Goal: Transaction & Acquisition: Purchase product/service

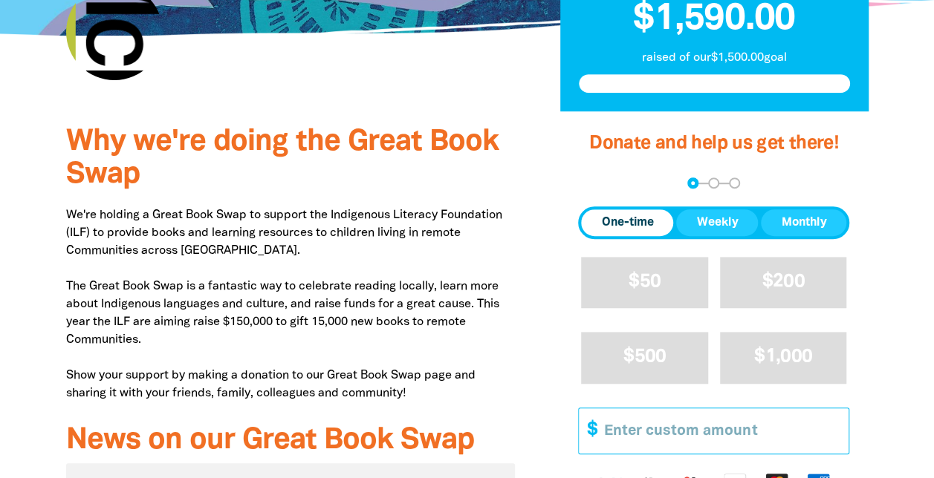
scroll to position [446, 0]
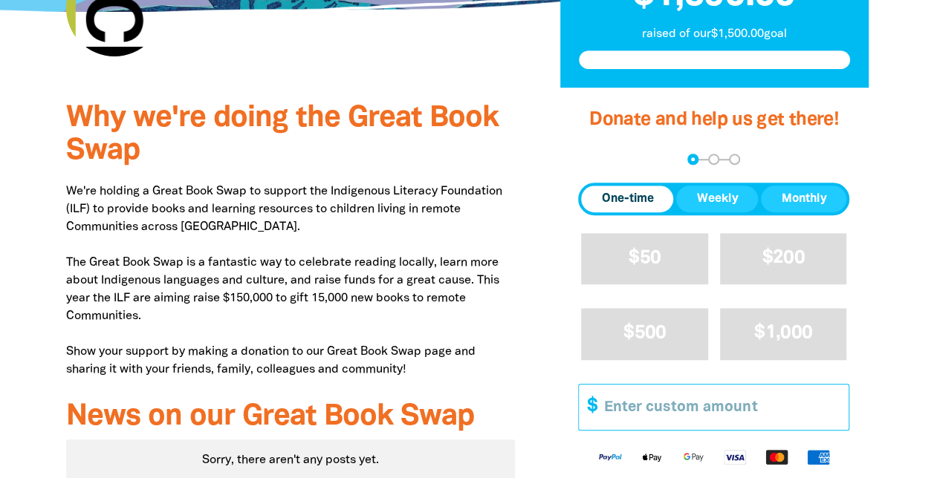
click at [673, 385] on input "Other Amount" at bounding box center [721, 407] width 255 height 45
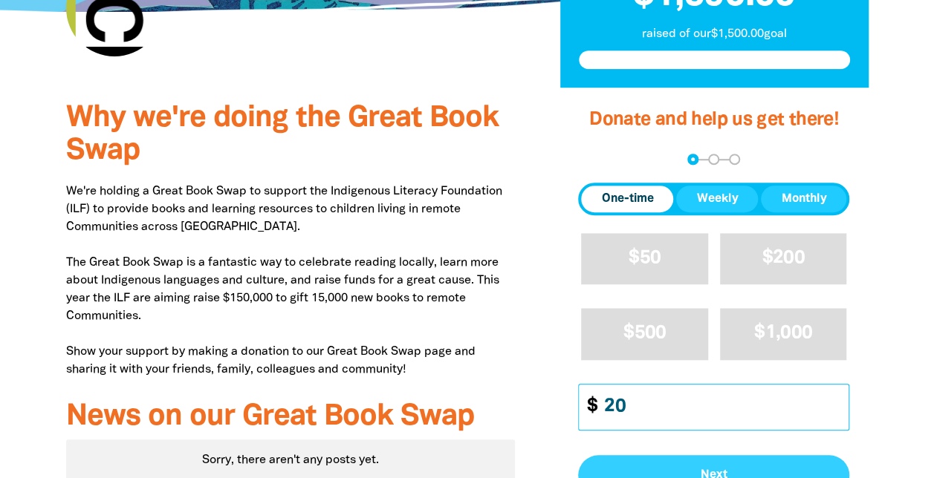
type input "20"
click at [700, 470] on span "Next" at bounding box center [713, 476] width 238 height 12
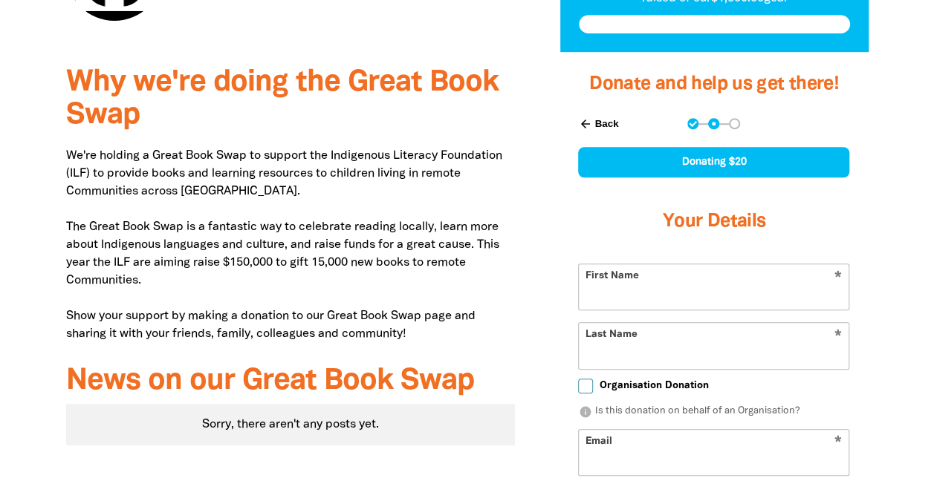
scroll to position [485, 0]
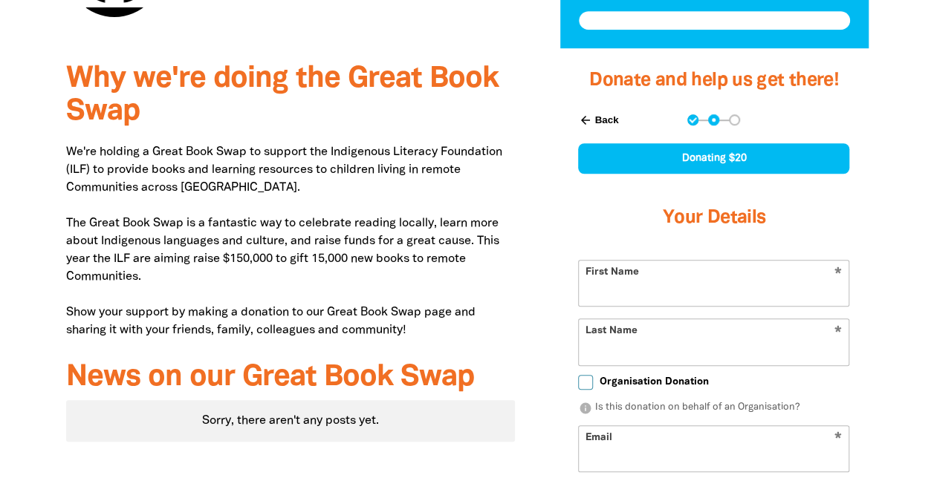
select select "AU"
click at [658, 261] on input "First Name" at bounding box center [714, 283] width 270 height 45
type input "[PERSON_NAME]"
type input "Colubriale"
type input "[EMAIL_ADDRESS][PERSON_NAME][DOMAIN_NAME]"
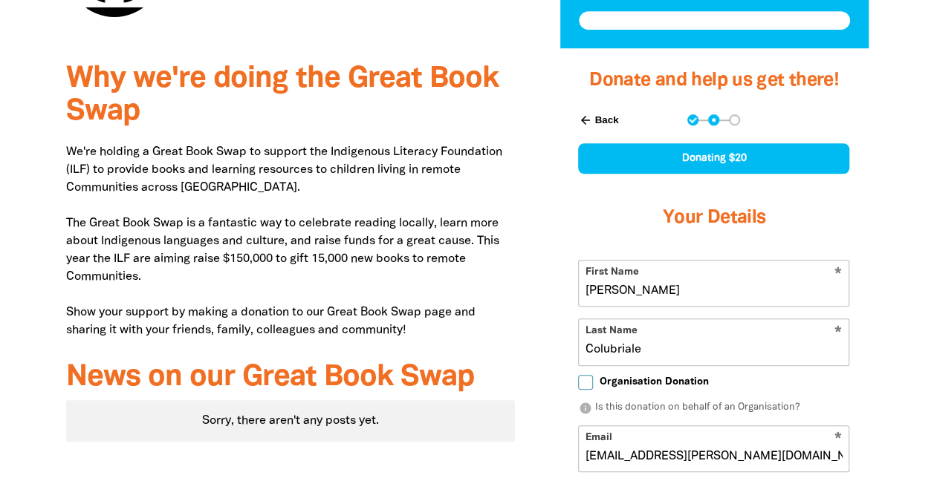
type input "[PHONE_NUMBER]"
click at [640, 261] on input "[PERSON_NAME]" at bounding box center [714, 283] width 270 height 45
type input "[PERSON_NAME]"
click at [907, 251] on div "Why we're doing the Great Book Swap We're holding a Great Book Swap to support …" at bounding box center [467, 445] width 891 height 795
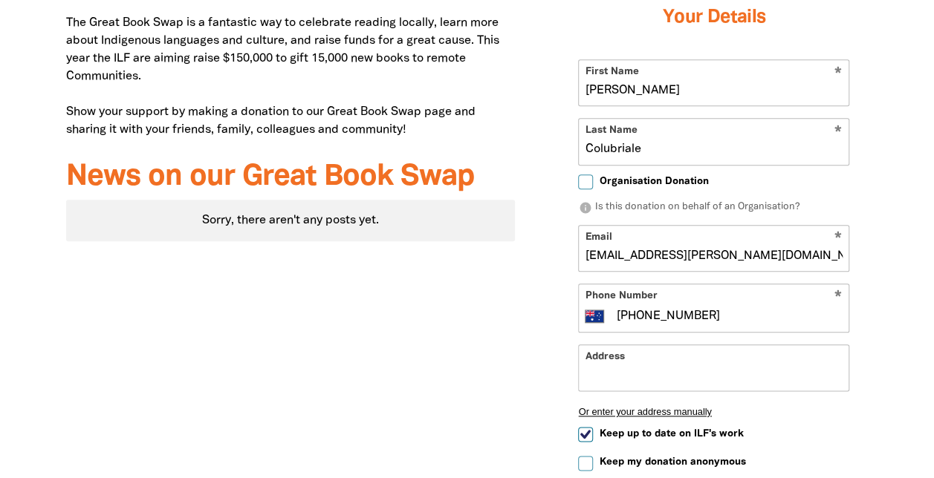
scroll to position [708, 0]
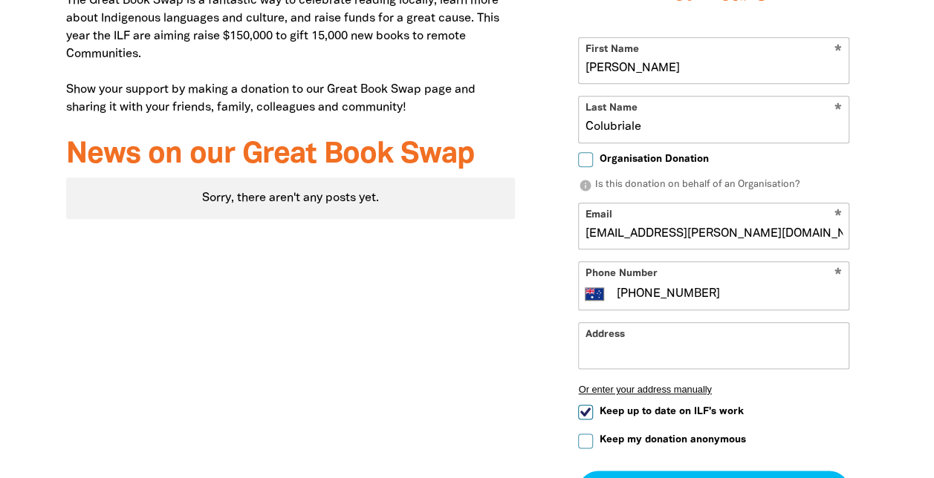
click at [585, 405] on input "Keep up to date on ILF's work" at bounding box center [585, 412] width 15 height 15
checkbox input "false"
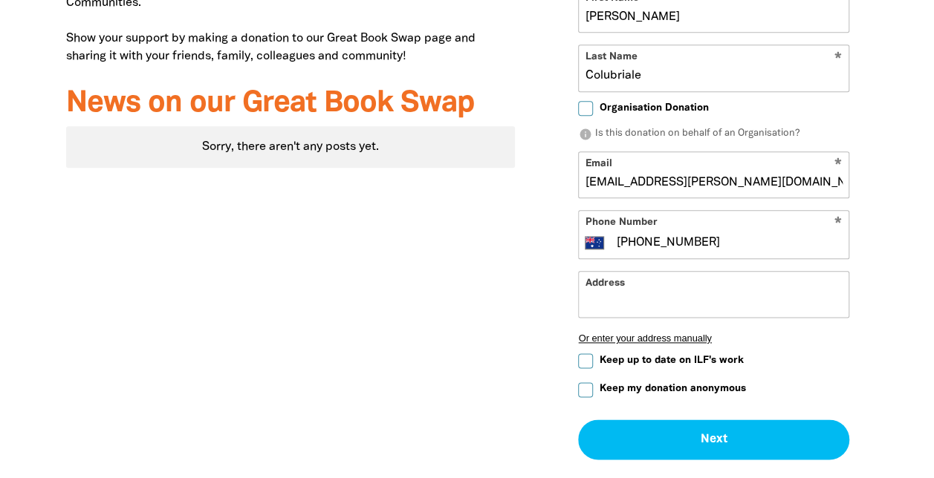
scroll to position [782, 0]
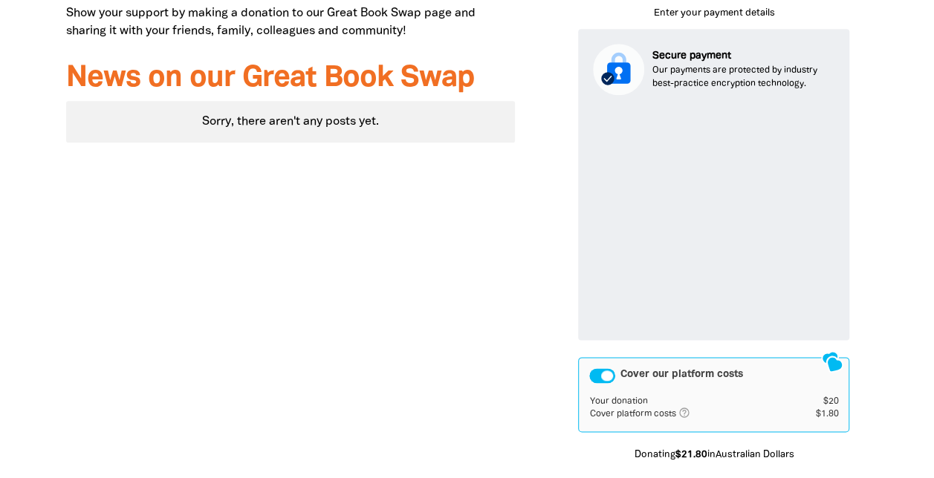
scroll to position [858, 0]
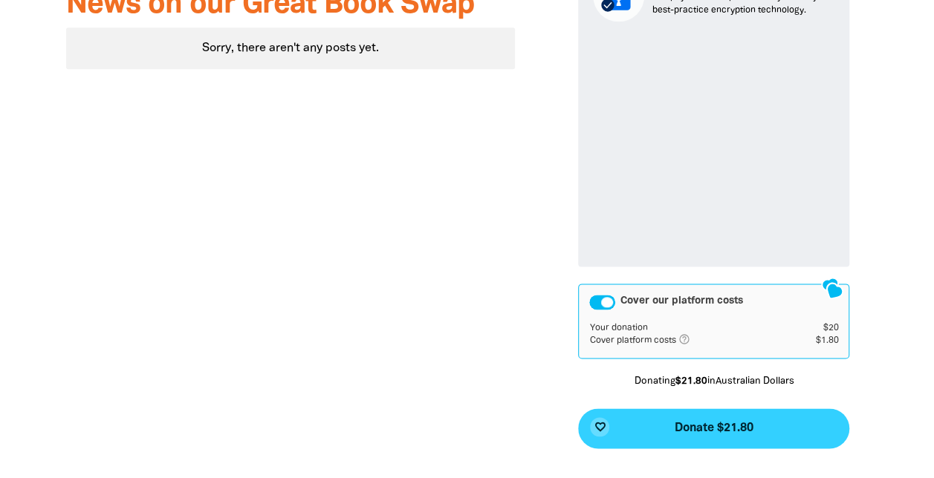
click at [769, 409] on button "favorite_border Donate $21.80" at bounding box center [713, 429] width 271 height 40
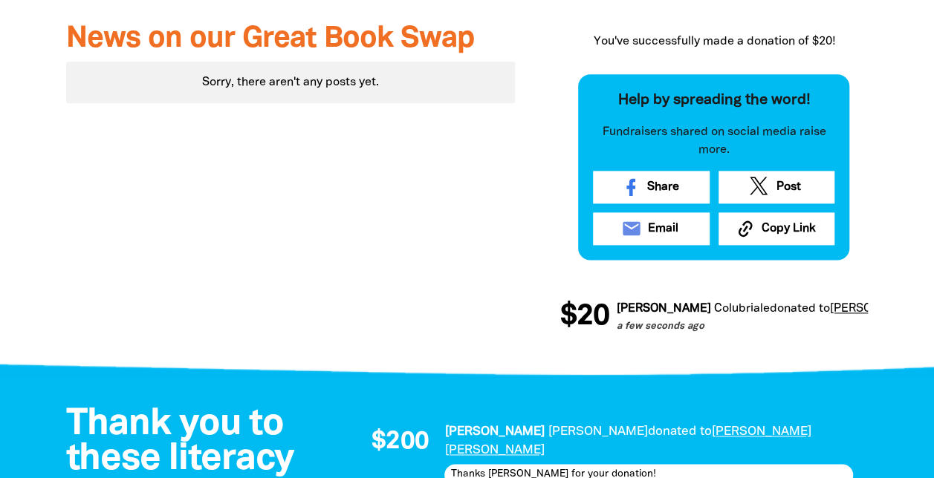
scroll to position [966, 0]
